Goal: Transaction & Acquisition: Obtain resource

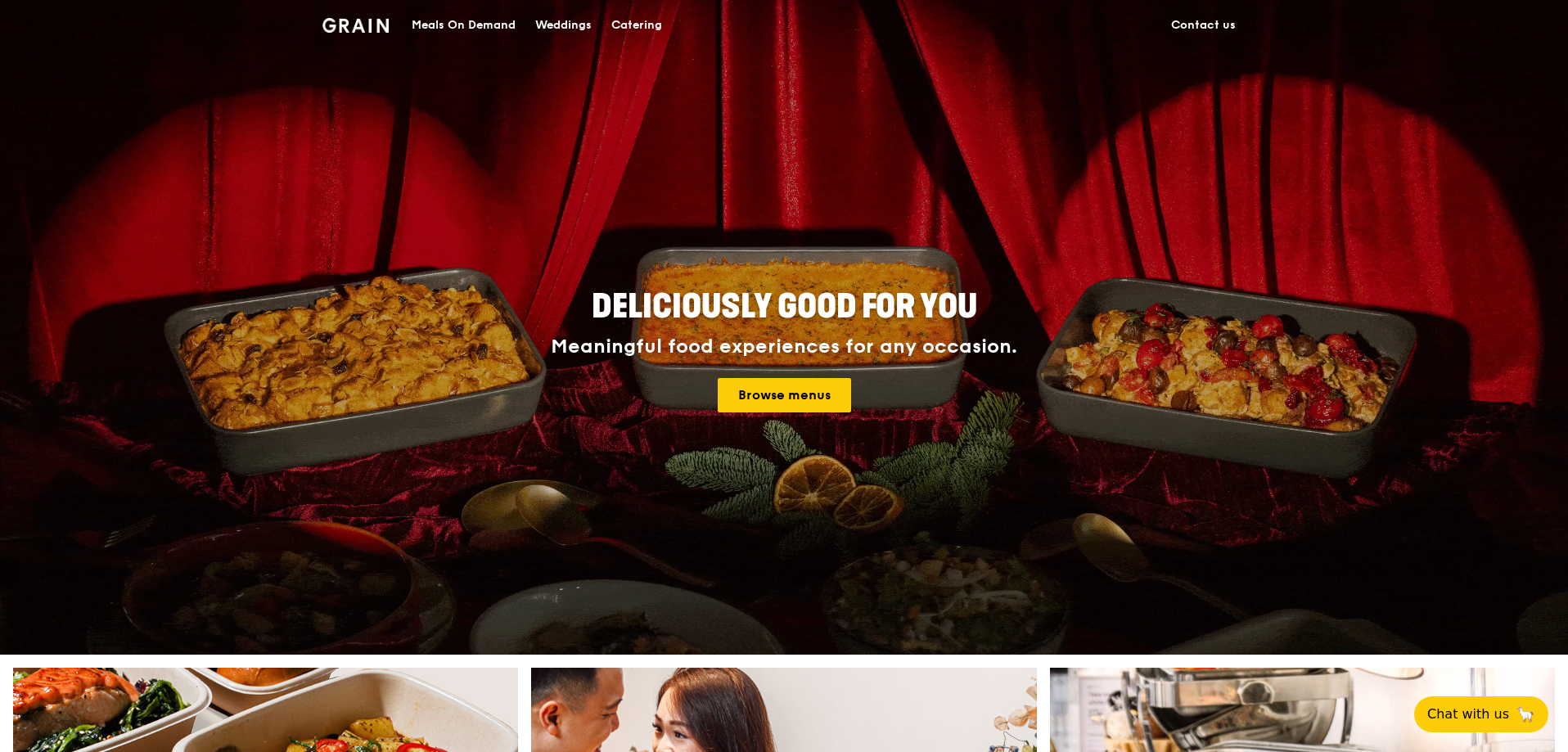
click at [631, 24] on div "Catering" at bounding box center [636, 25] width 51 height 49
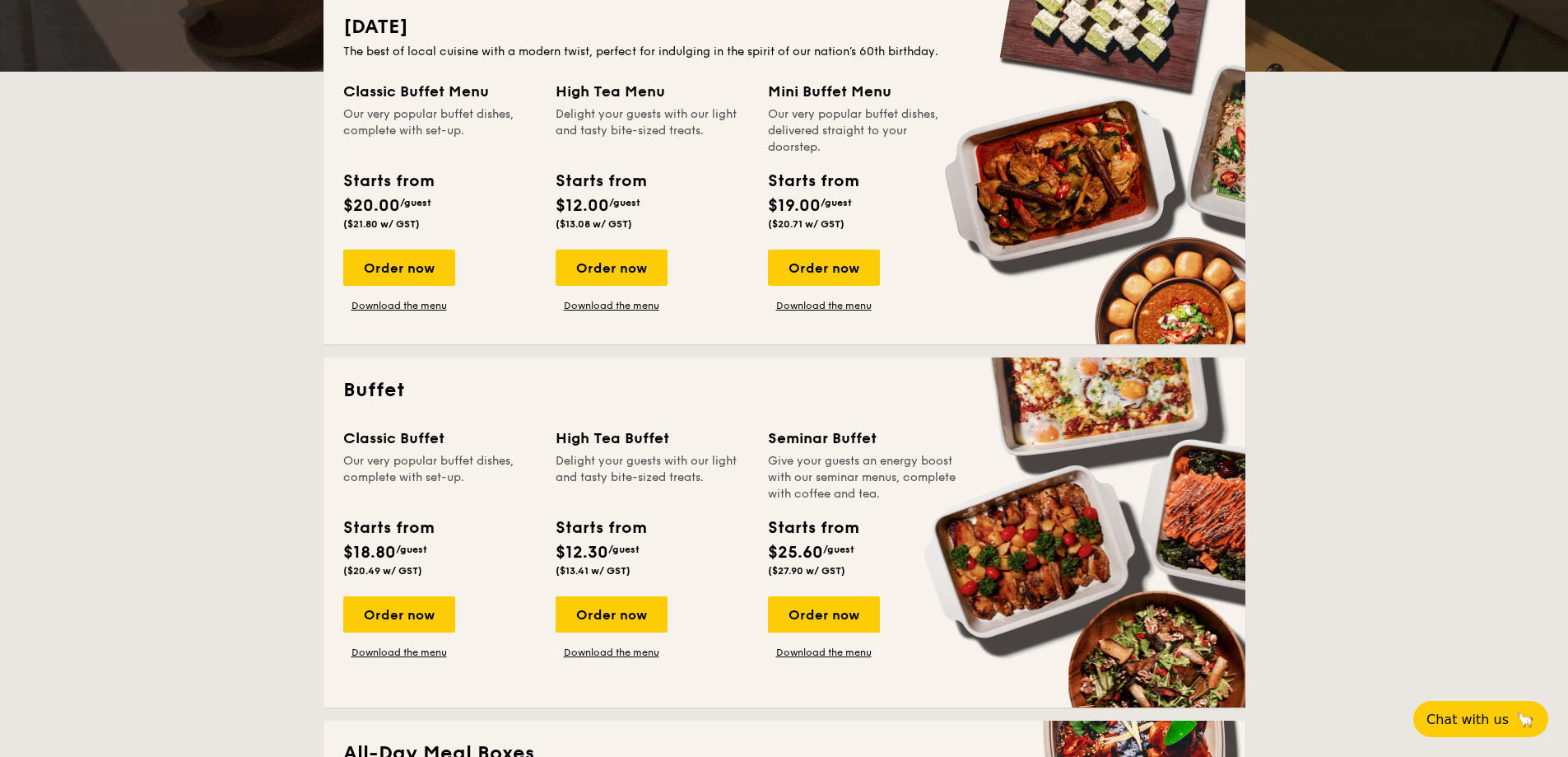
scroll to position [577, 0]
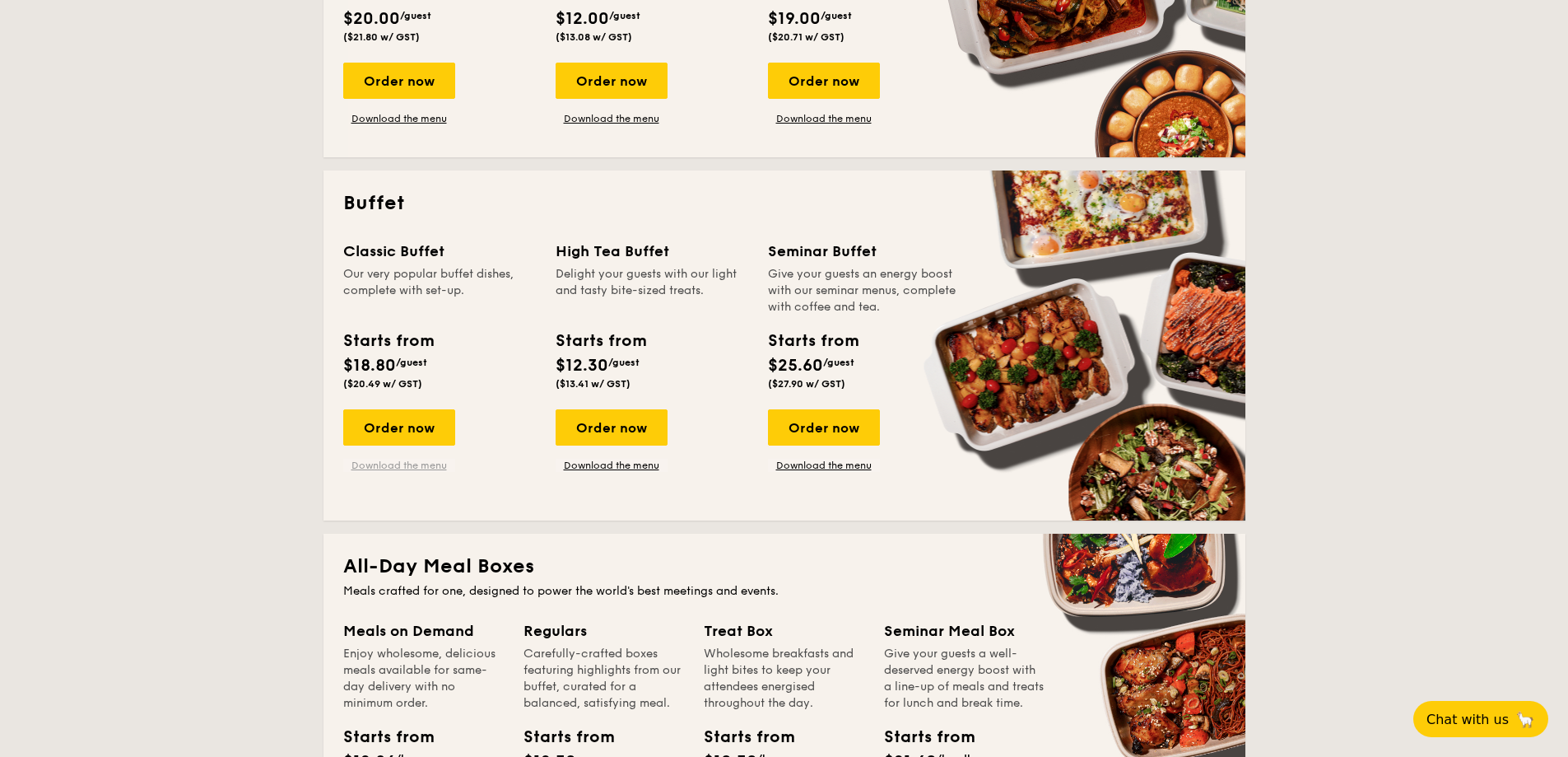
click at [414, 465] on link "Download the menu" at bounding box center [399, 465] width 112 height 13
click at [413, 428] on div "Order now" at bounding box center [399, 427] width 112 height 36
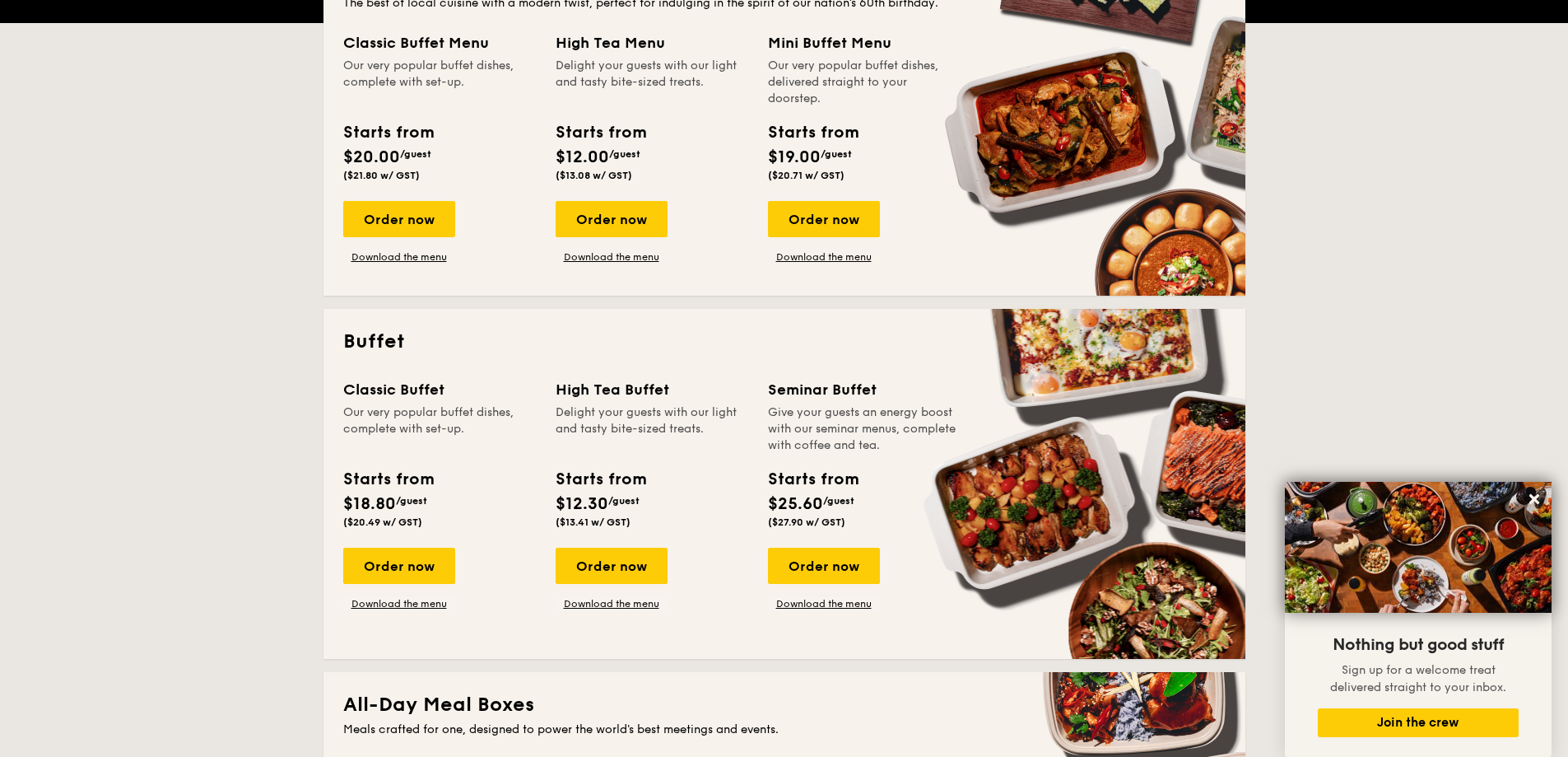
scroll to position [400, 0]
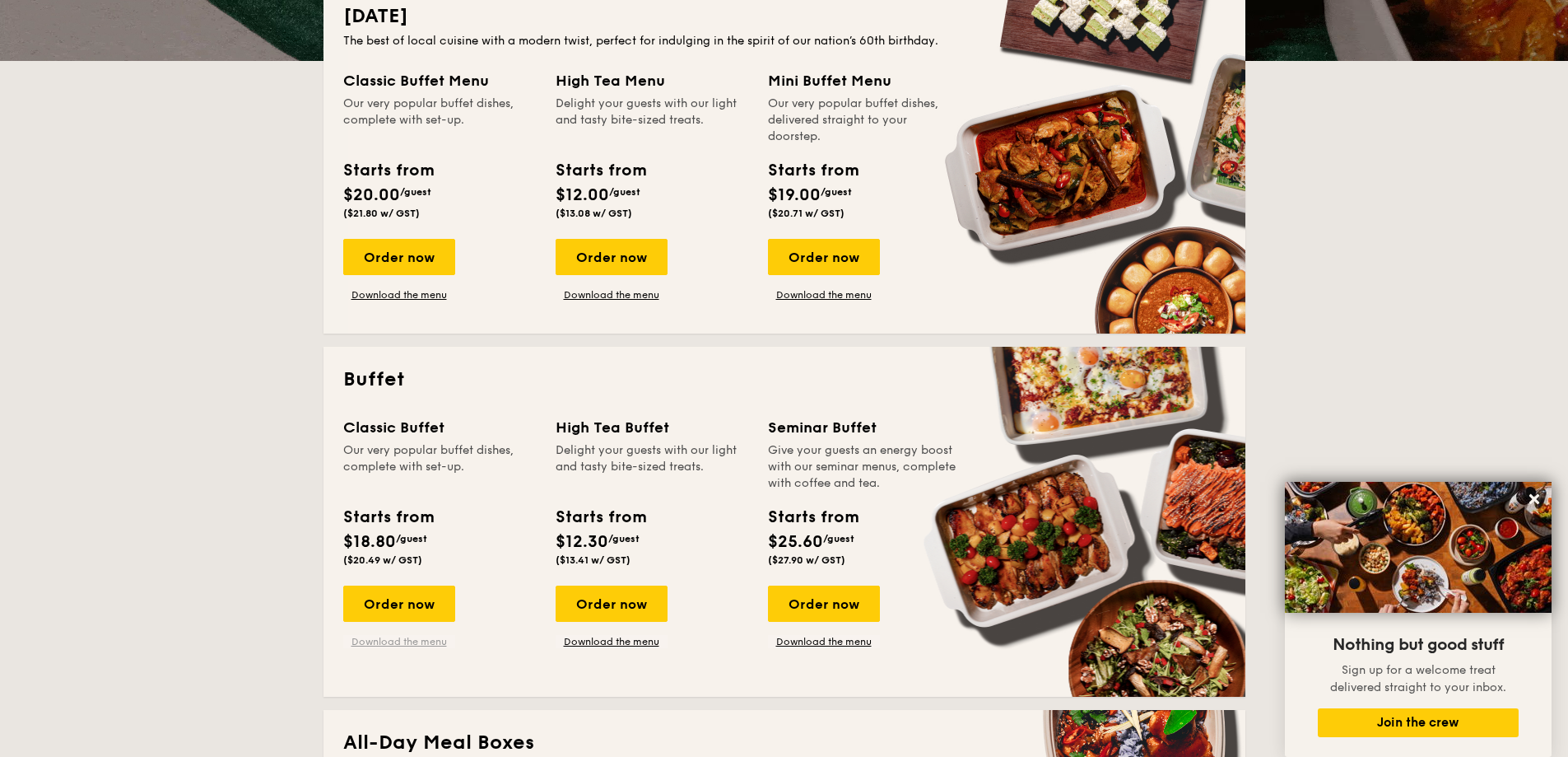
click at [407, 646] on link "Download the menu" at bounding box center [399, 641] width 112 height 13
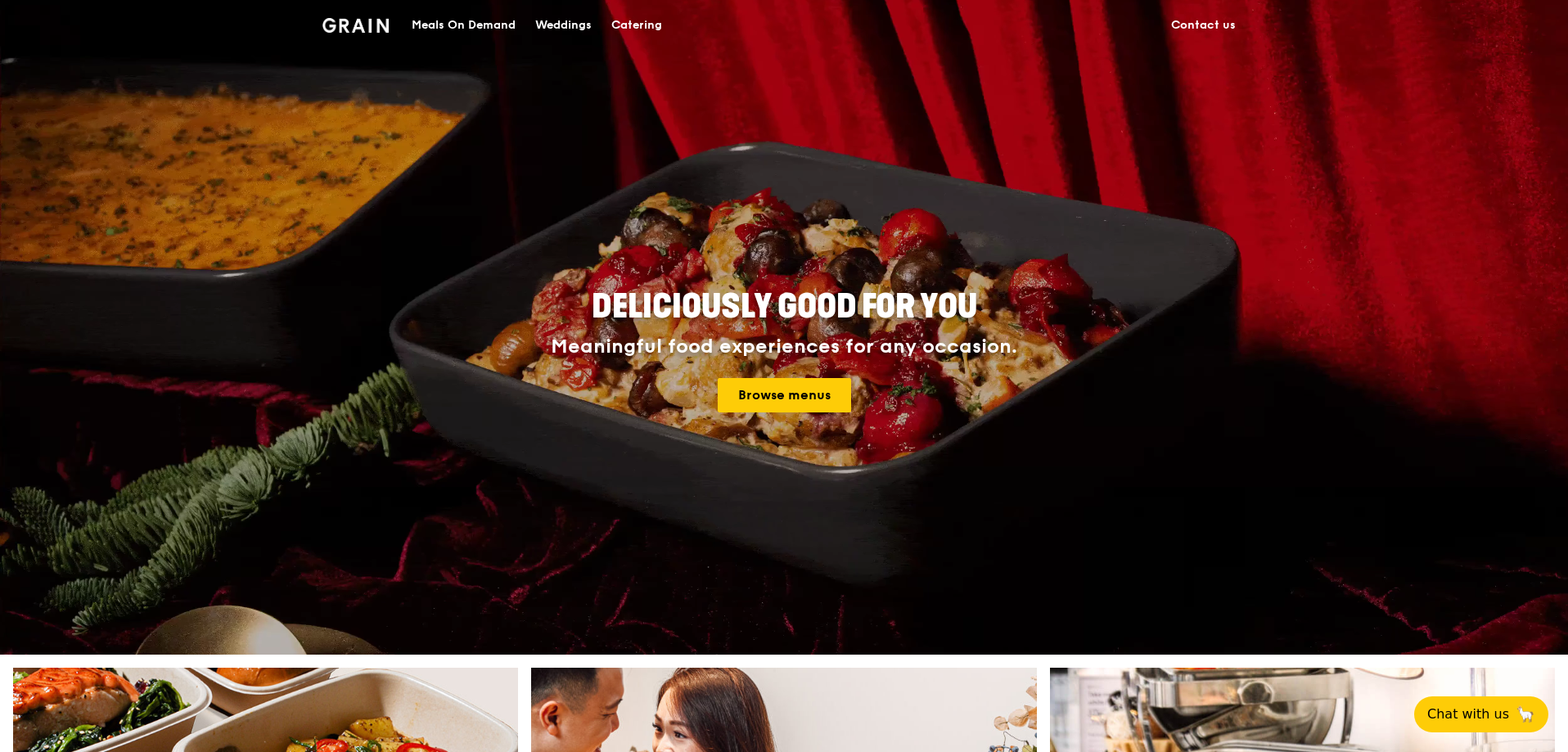
click at [652, 30] on div "Catering" at bounding box center [636, 25] width 51 height 49
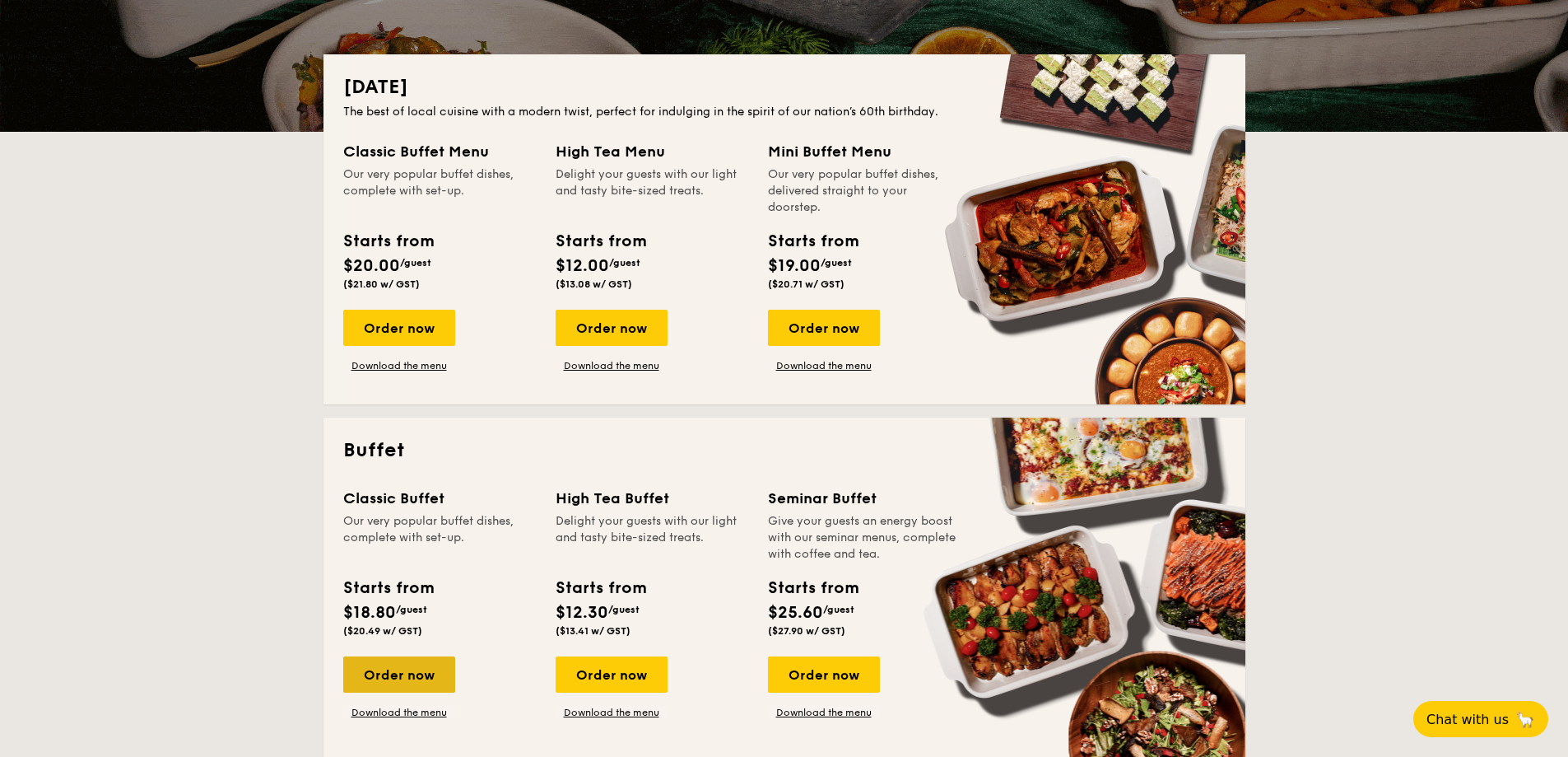
scroll to position [330, 0]
click at [400, 711] on link "Download the menu" at bounding box center [399, 712] width 112 height 13
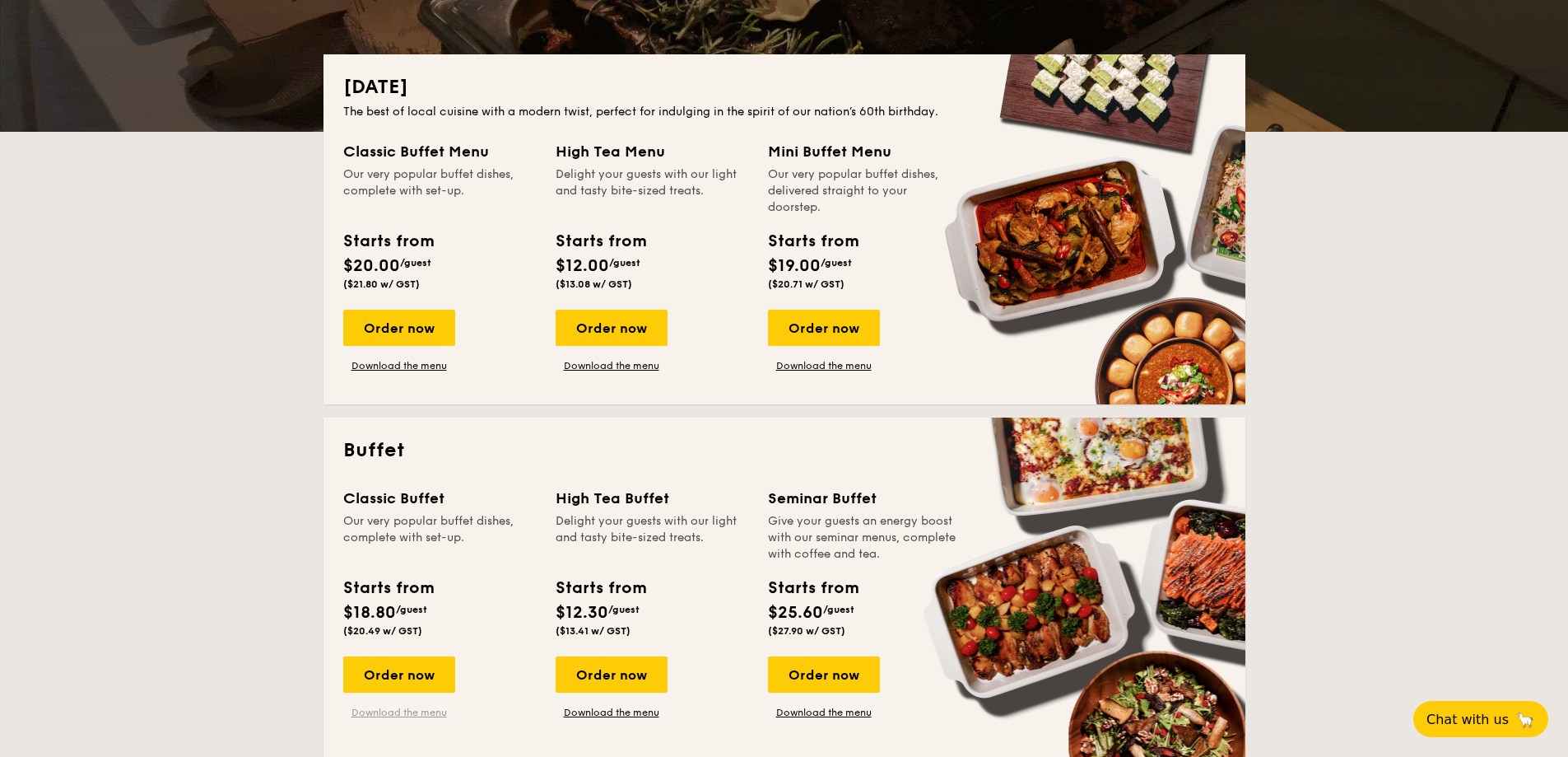
click at [406, 710] on link "Download the menu" at bounding box center [399, 712] width 112 height 13
